Goal: Task Accomplishment & Management: Use online tool/utility

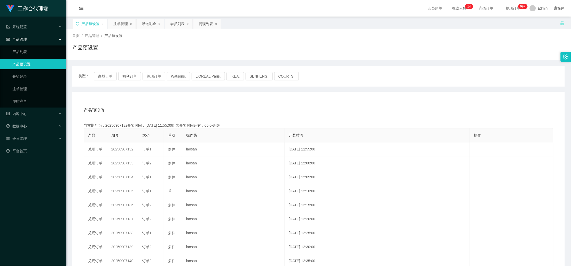
click at [77, 24] on icon "图标: sync" at bounding box center [78, 24] width 4 height 4
click at [150, 75] on button "兑现订单" at bounding box center [154, 76] width 23 height 8
click at [148, 24] on div "赠送彩金" at bounding box center [149, 24] width 14 height 10
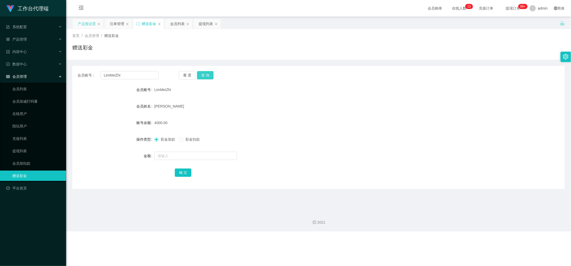
click at [204, 75] on button "查 询" at bounding box center [205, 75] width 17 height 8
click at [204, 75] on div "重 置 查 询" at bounding box center [219, 75] width 81 height 8
drag, startPoint x: 241, startPoint y: 67, endPoint x: 206, endPoint y: 73, distance: 36.3
click at [241, 265] on div at bounding box center [285, 266] width 571 height 0
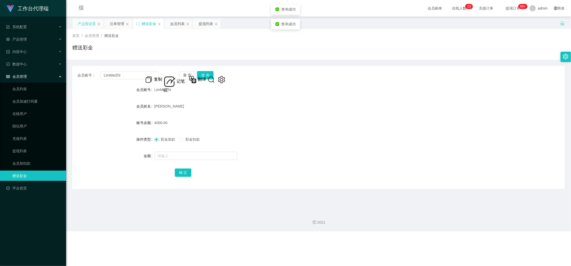
drag, startPoint x: 267, startPoint y: 75, endPoint x: 260, endPoint y: 96, distance: 21.6
click at [267, 76] on div "会员账号： LimMeiZhi 重 置 查 询" at bounding box center [318, 75] width 492 height 8
click at [206, 75] on button "查 询" at bounding box center [205, 75] width 17 height 8
click at [206, 75] on div "重 置 查 询" at bounding box center [219, 75] width 81 height 8
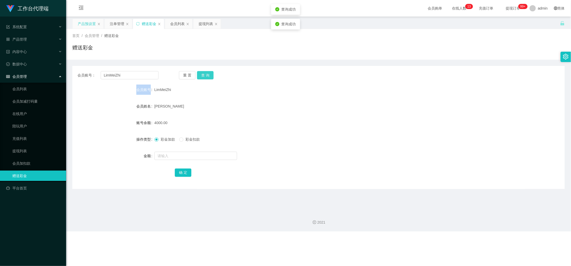
click at [206, 75] on button "查 询" at bounding box center [205, 75] width 17 height 8
click at [116, 265] on div at bounding box center [285, 266] width 571 height 0
click at [117, 25] on div "注单管理" at bounding box center [117, 24] width 14 height 10
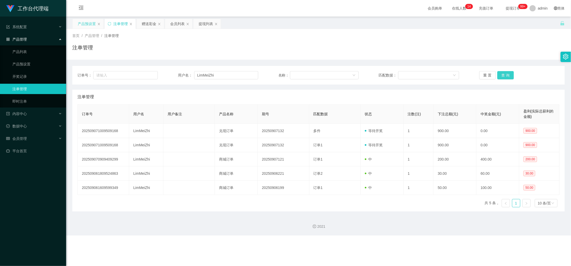
click at [508, 75] on button "查 询" at bounding box center [505, 75] width 17 height 8
click at [508, 75] on div "重 置 查 询" at bounding box center [519, 75] width 80 height 8
drag, startPoint x: 177, startPoint y: 43, endPoint x: 143, endPoint y: 34, distance: 35.5
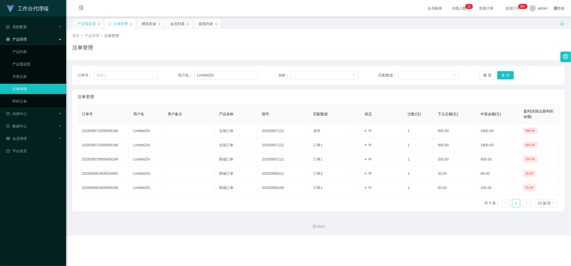
click at [176, 44] on div "注单管理" at bounding box center [318, 50] width 492 height 12
click at [503, 75] on button "查 询" at bounding box center [505, 75] width 17 height 8
click at [144, 26] on div "赠送彩金" at bounding box center [149, 24] width 14 height 10
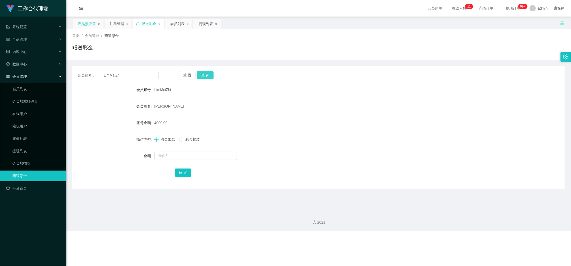
click at [210, 74] on button "查 询" at bounding box center [205, 75] width 17 height 8
click at [207, 75] on button "查 询" at bounding box center [205, 75] width 17 height 8
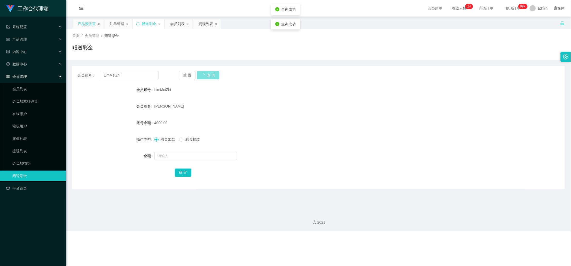
click at [207, 75] on button "查 询" at bounding box center [208, 75] width 22 height 8
click at [207, 75] on button "查 询" at bounding box center [205, 75] width 17 height 8
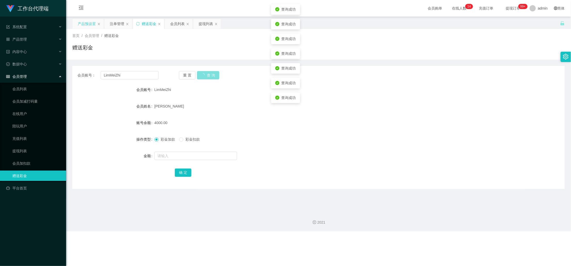
click at [207, 75] on button "查 询" at bounding box center [208, 75] width 22 height 8
drag, startPoint x: 207, startPoint y: 75, endPoint x: 221, endPoint y: 69, distance: 14.8
click at [207, 75] on button "查 询" at bounding box center [208, 75] width 22 height 8
